Goal: Book appointment/travel/reservation

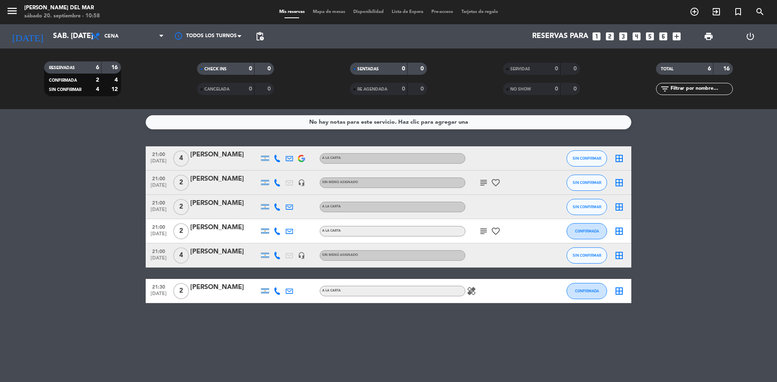
click at [619, 41] on icon "looks_3" at bounding box center [623, 36] width 11 height 11
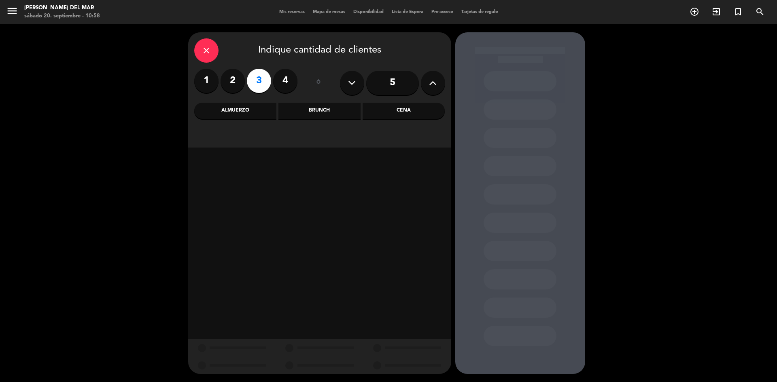
click at [248, 112] on div "Almuerzo" at bounding box center [235, 111] width 82 height 16
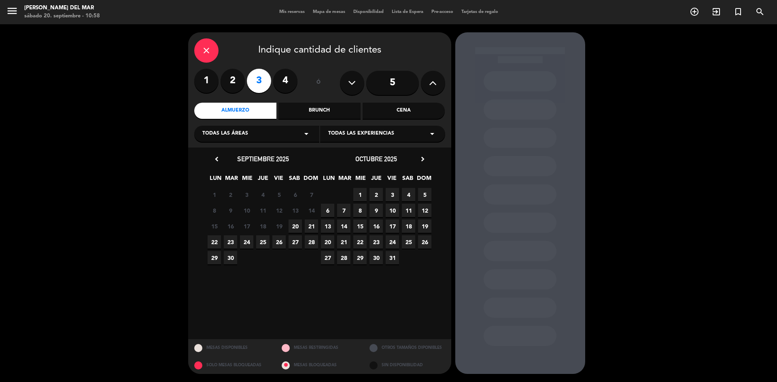
click at [312, 226] on span "21" at bounding box center [311, 226] width 13 height 13
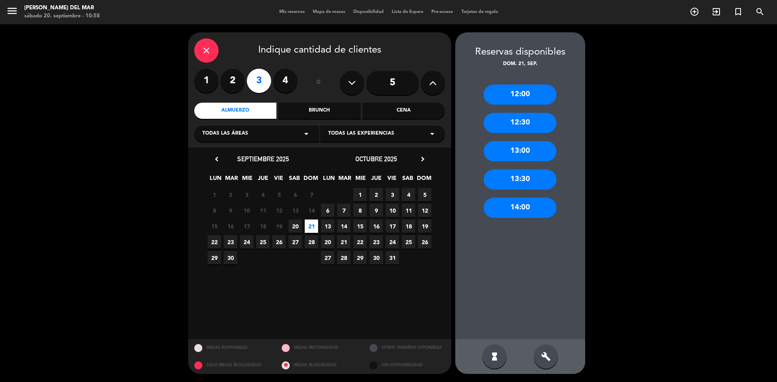
click at [520, 155] on div "13:00" at bounding box center [519, 151] width 73 height 20
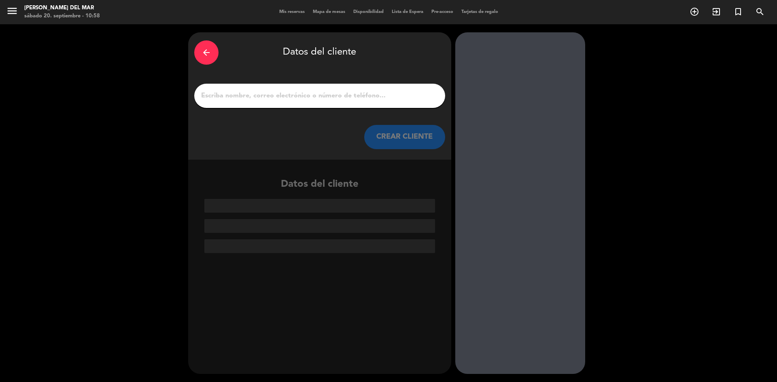
click at [354, 95] on input "1" at bounding box center [319, 95] width 239 height 11
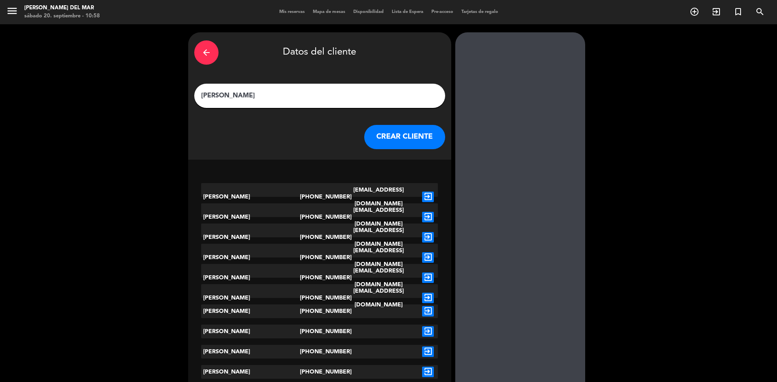
type input "[PERSON_NAME]"
click at [370, 142] on button "CREAR CLIENTE" at bounding box center [404, 137] width 81 height 24
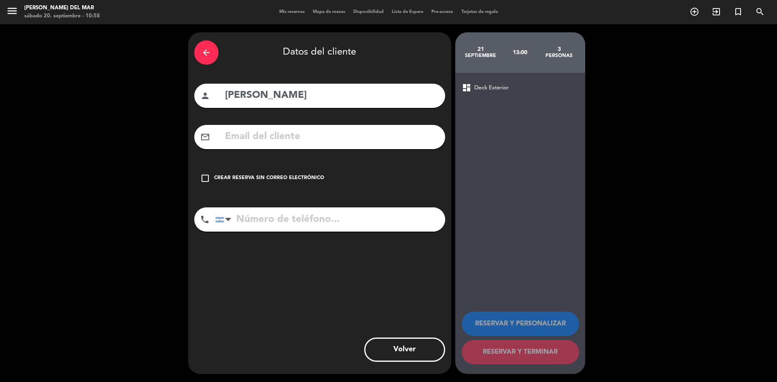
click at [205, 178] on icon "check_box_outline_blank" at bounding box center [205, 179] width 10 height 10
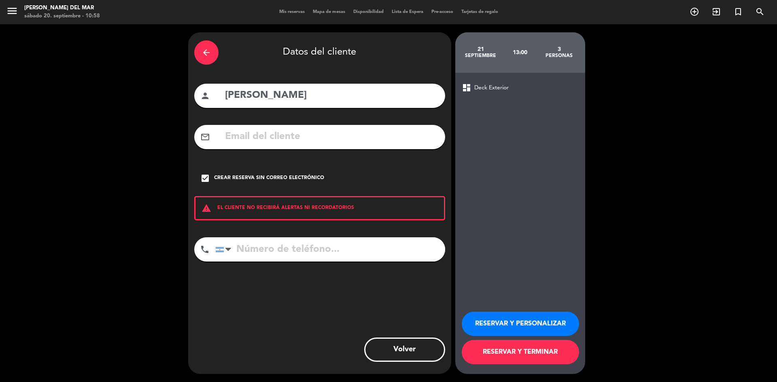
click at [240, 248] on input "tel" at bounding box center [330, 249] width 230 height 24
type input "1130346643"
click at [529, 354] on button "RESERVAR Y TERMINAR" at bounding box center [519, 352] width 117 height 24
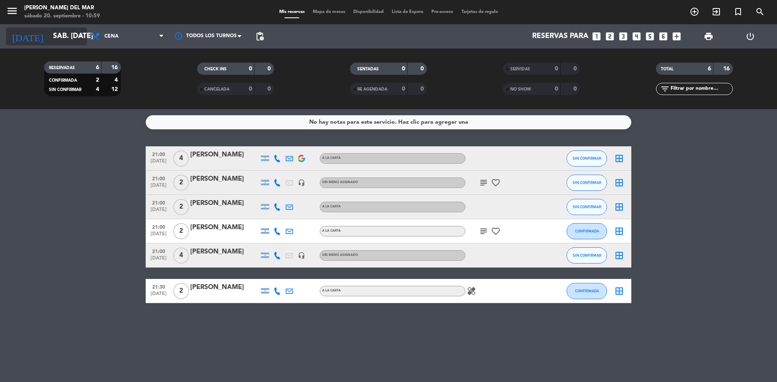
click at [50, 37] on input "sáb. [DATE]" at bounding box center [96, 36] width 94 height 16
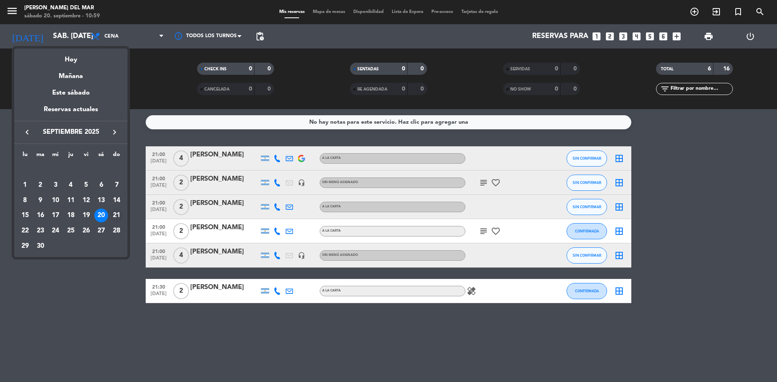
click at [118, 216] on div "21" at bounding box center [117, 216] width 14 height 14
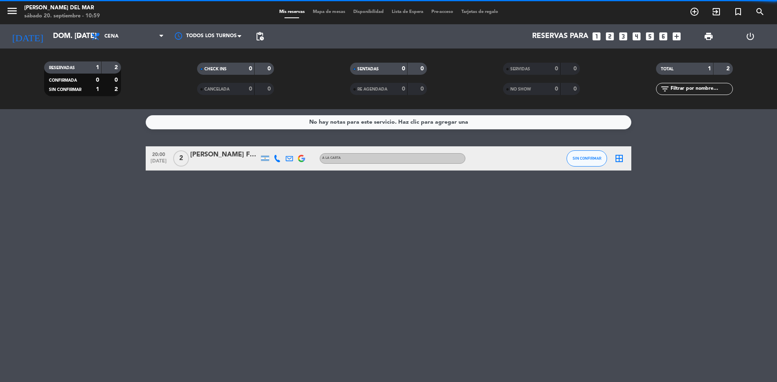
click at [110, 37] on span "Cena" at bounding box center [111, 37] width 14 height 6
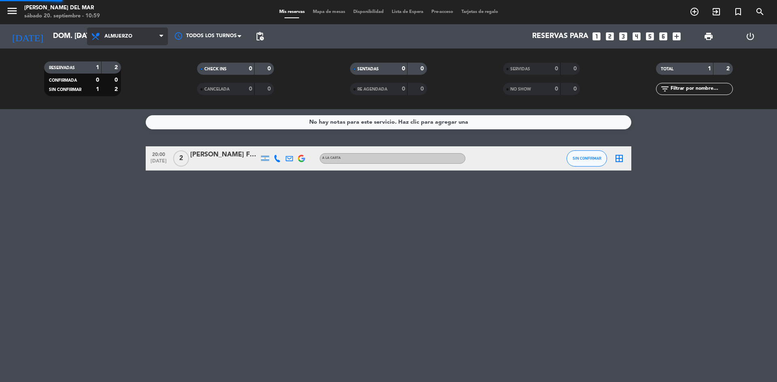
click at [137, 89] on div "menu [PERSON_NAME] del Mar sábado 20. septiembre - 10:59 Mis reservas Mapa de m…" at bounding box center [388, 54] width 777 height 109
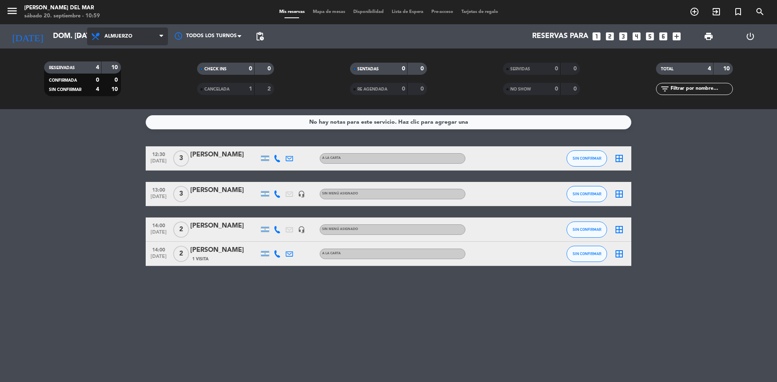
click at [128, 39] on span "Almuerzo" at bounding box center [118, 37] width 28 height 6
click at [63, 32] on input "dom. [DATE]" at bounding box center [96, 36] width 94 height 16
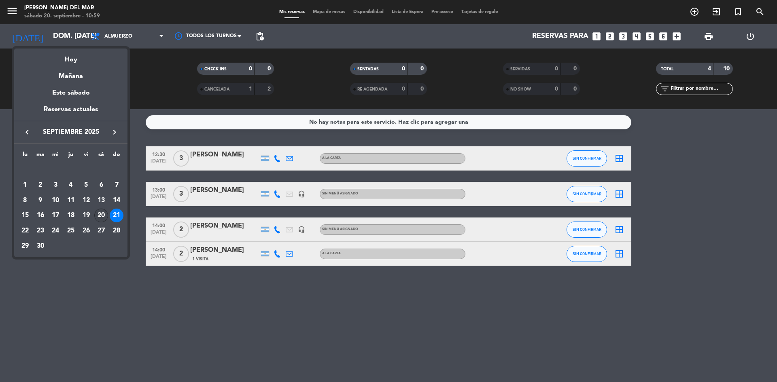
click at [100, 212] on div "20" at bounding box center [101, 216] width 14 height 14
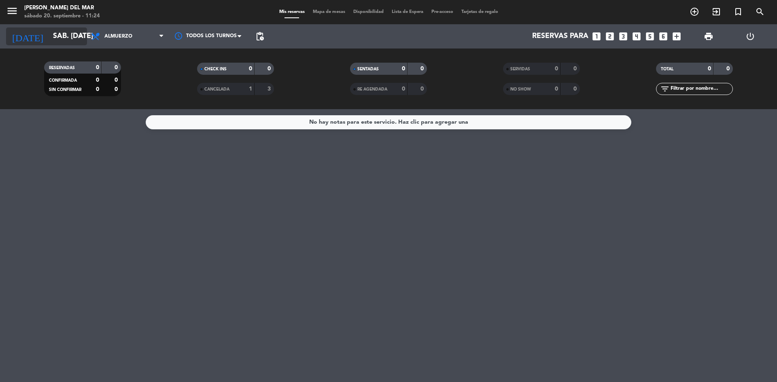
click at [58, 38] on input "sáb. [DATE]" at bounding box center [96, 36] width 94 height 16
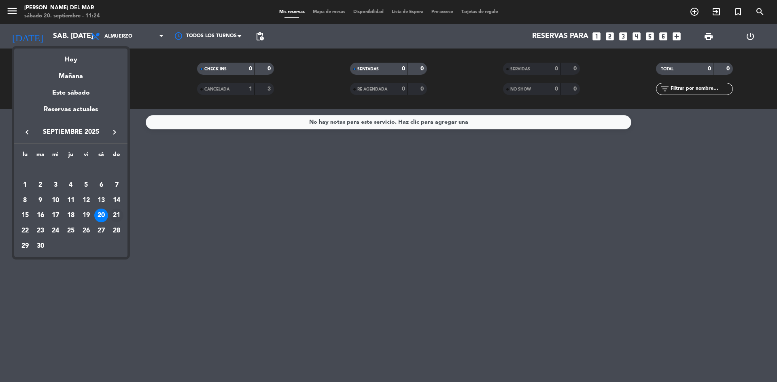
click at [117, 214] on div "21" at bounding box center [117, 216] width 14 height 14
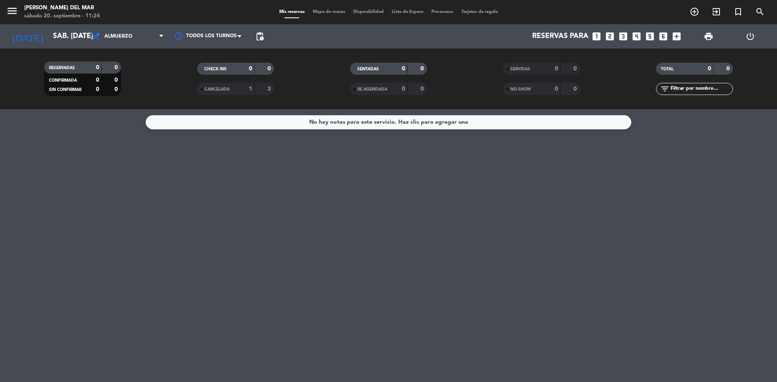
type input "dom. [DATE]"
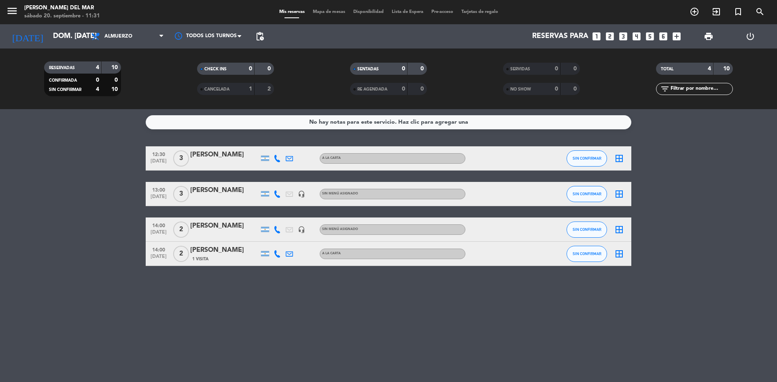
click at [662, 40] on icon "looks_6" at bounding box center [663, 36] width 11 height 11
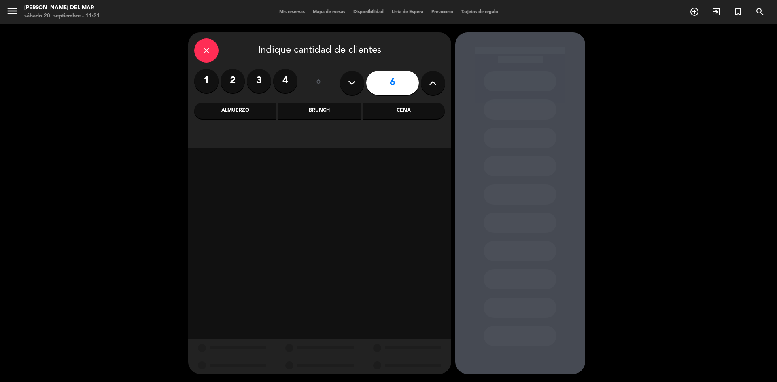
click at [428, 112] on div "Cena" at bounding box center [403, 111] width 82 height 16
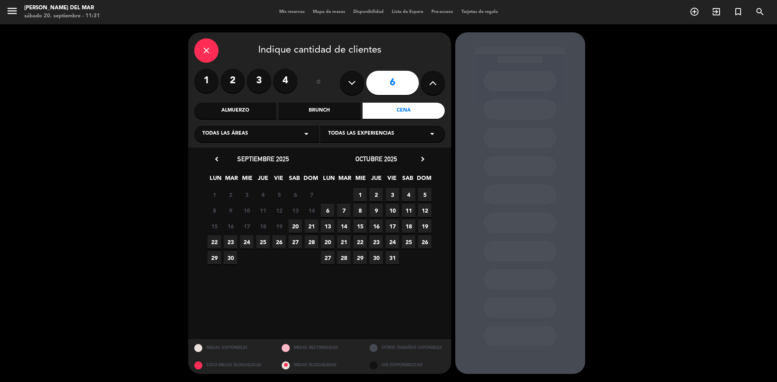
click at [298, 229] on span "20" at bounding box center [294, 226] width 13 height 13
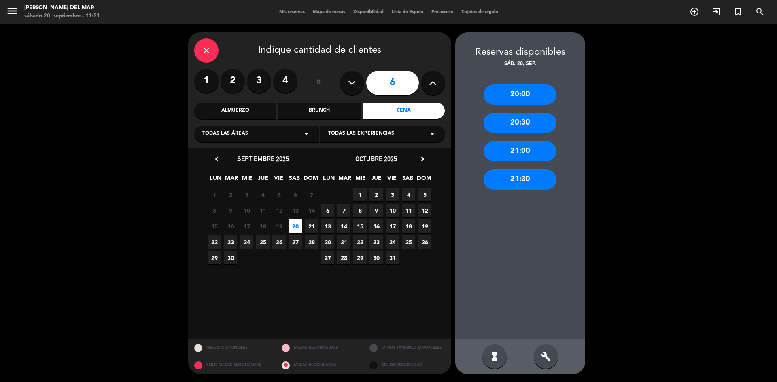
click at [533, 178] on div "21:30" at bounding box center [519, 179] width 73 height 20
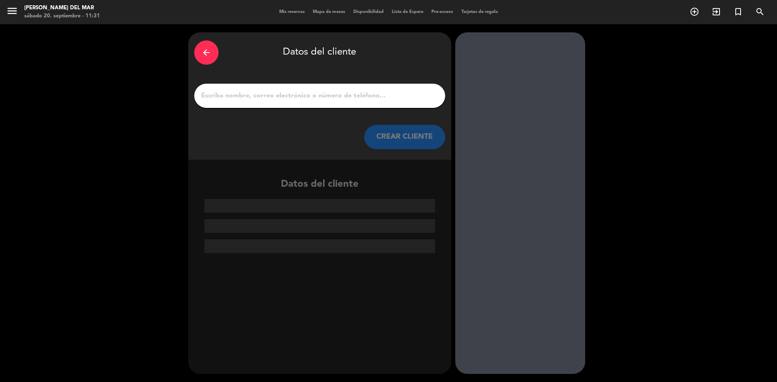
click at [291, 99] on input "1" at bounding box center [319, 95] width 239 height 11
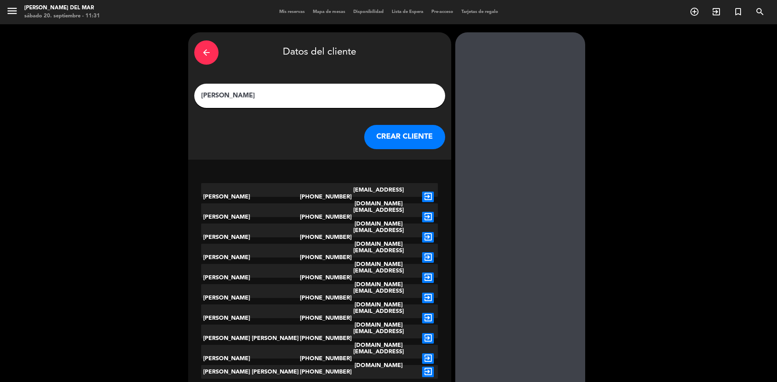
type input "[PERSON_NAME]"
click at [398, 156] on div "arrow_back Datos del cliente [PERSON_NAME] CLIENTE" at bounding box center [319, 95] width 263 height 127
click at [397, 141] on button "CREAR CLIENTE" at bounding box center [404, 137] width 81 height 24
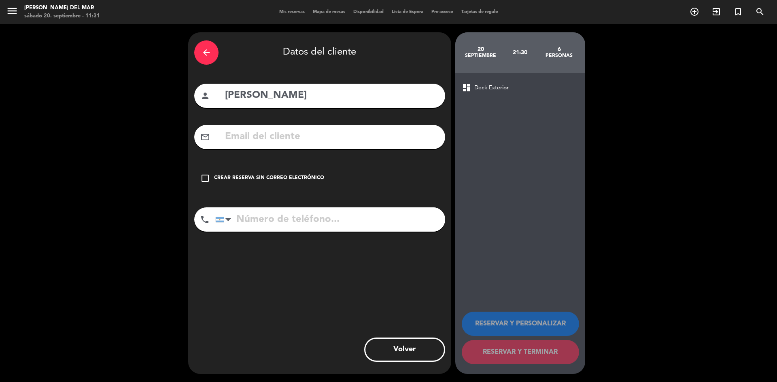
click at [206, 179] on icon "check_box_outline_blank" at bounding box center [205, 179] width 10 height 10
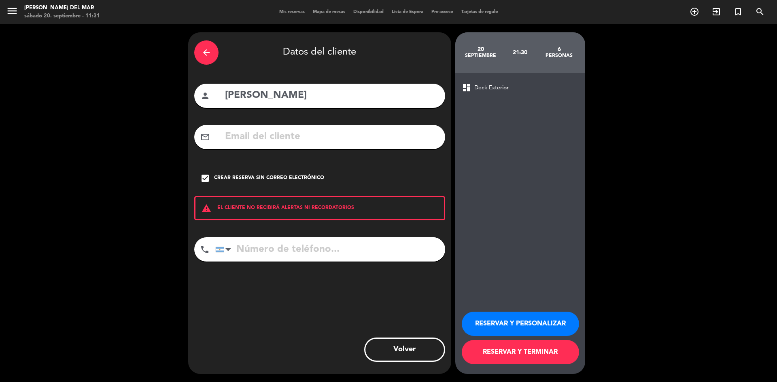
click at [259, 253] on input "tel" at bounding box center [330, 249] width 230 height 24
type input "1165467257"
click at [514, 360] on button "RESERVAR Y TERMINAR" at bounding box center [519, 352] width 117 height 24
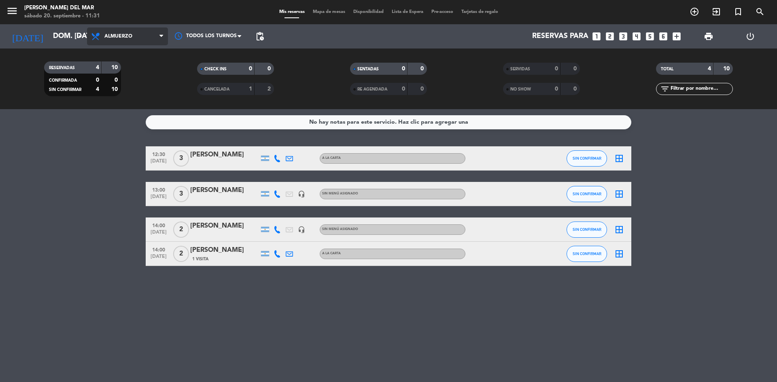
click at [120, 38] on span "Almuerzo" at bounding box center [118, 37] width 28 height 6
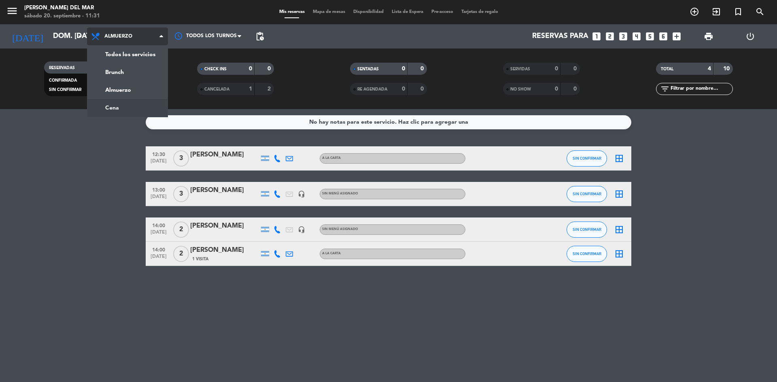
click at [121, 103] on div "menu [PERSON_NAME] del Mar sábado 20. septiembre - 11:31 Mis reservas Mapa de m…" at bounding box center [388, 54] width 777 height 109
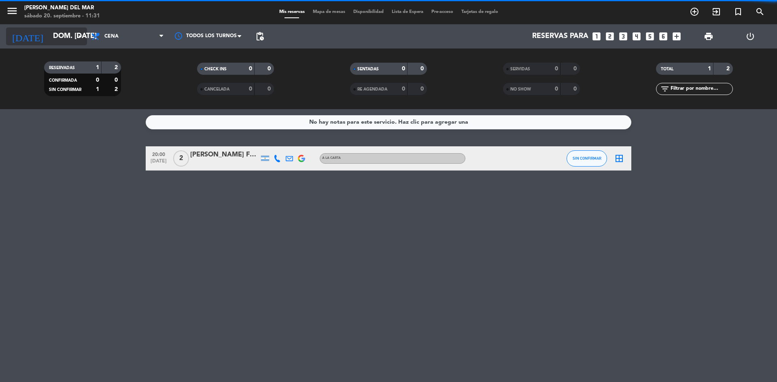
click at [59, 34] on input "dom. [DATE]" at bounding box center [96, 36] width 94 height 16
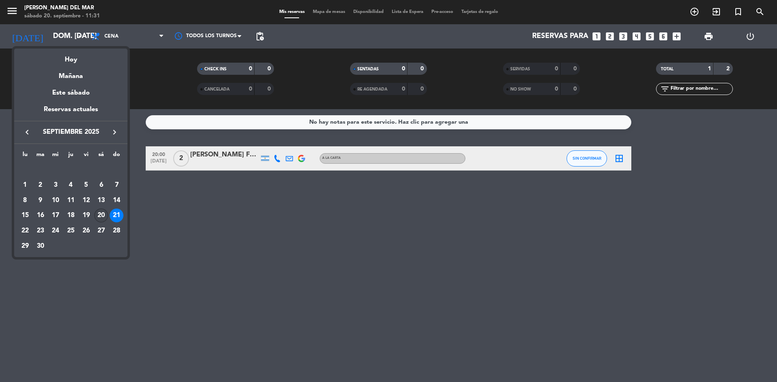
click at [98, 216] on div "20" at bounding box center [101, 216] width 14 height 14
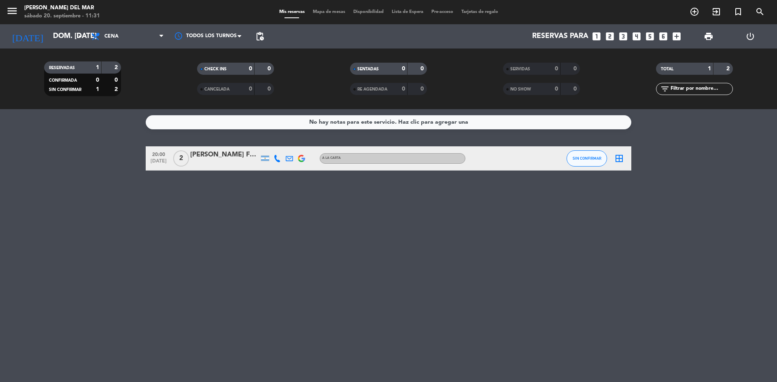
type input "sáb. [DATE]"
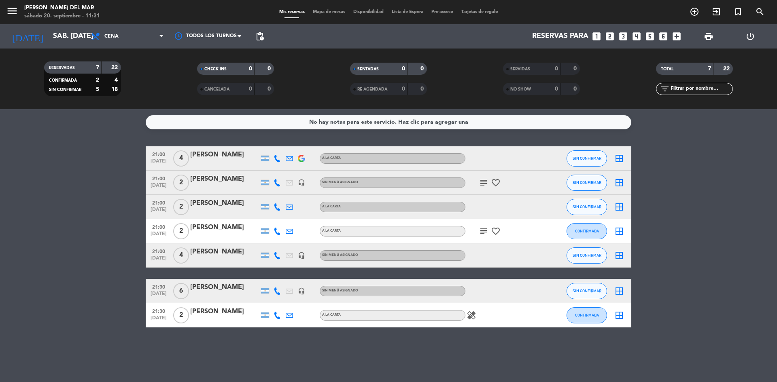
click at [206, 285] on div "[PERSON_NAME]" at bounding box center [224, 287] width 69 height 11
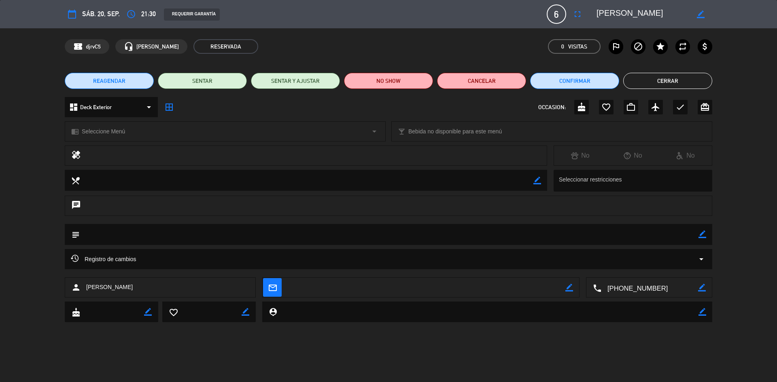
click at [701, 239] on div "border_color" at bounding box center [702, 234] width 8 height 21
click at [702, 235] on icon "border_color" at bounding box center [702, 235] width 8 height 8
click at [659, 237] on textarea at bounding box center [389, 234] width 618 height 21
type textarea "V"
click at [699, 235] on icon at bounding box center [702, 235] width 8 height 8
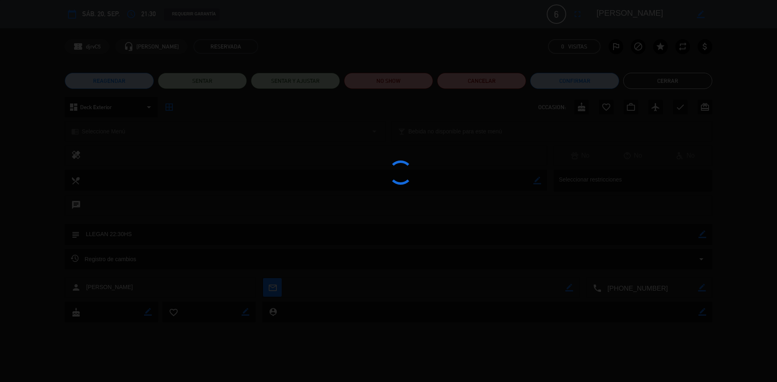
type textarea "LLEGAN 22:30HS"
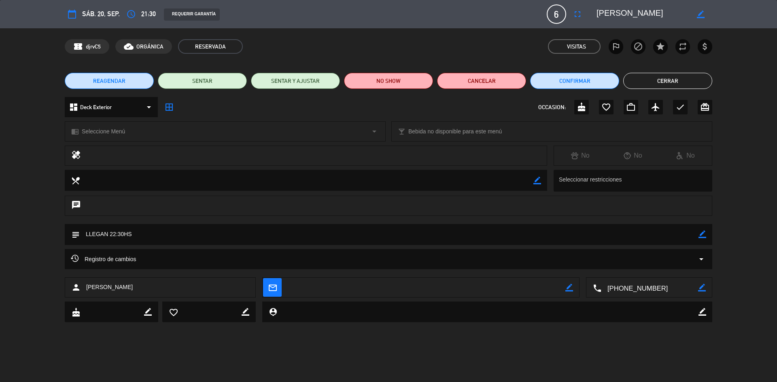
click at [671, 78] on button "Cerrar" at bounding box center [667, 81] width 89 height 16
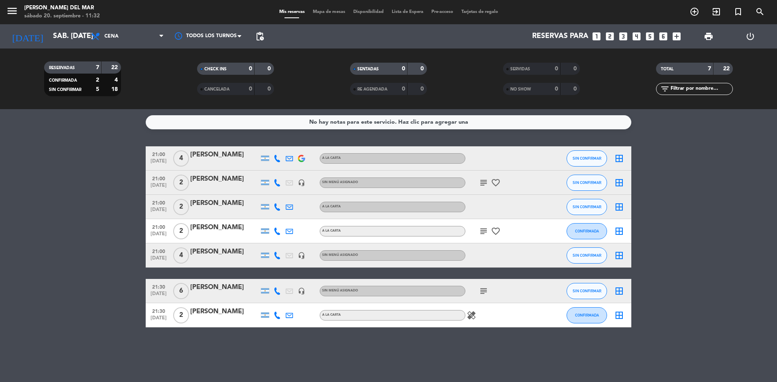
click at [484, 296] on icon "subject" at bounding box center [483, 291] width 10 height 10
click at [483, 236] on icon "subject" at bounding box center [483, 232] width 10 height 10
click at [483, 180] on icon "subject" at bounding box center [483, 183] width 10 height 10
click at [714, 162] on bookings-row "21:00 [DATE] 4 [PERSON_NAME] A [PERSON_NAME] SIN CONFIRMAR border_all 21:00 [DA…" at bounding box center [388, 236] width 777 height 181
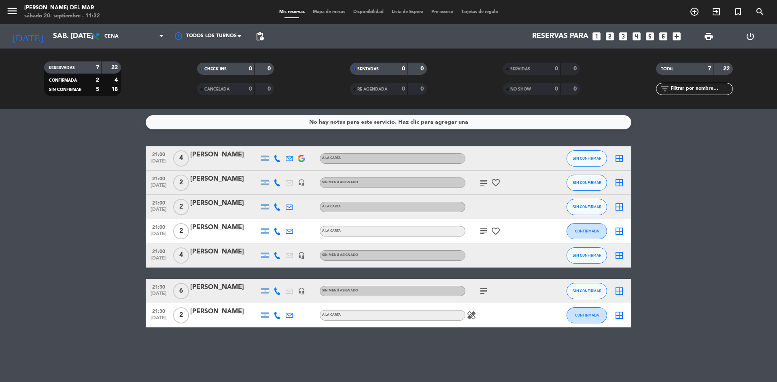
click at [481, 230] on icon "subject" at bounding box center [483, 232] width 10 height 10
